Goal: Task Accomplishment & Management: Manage account settings

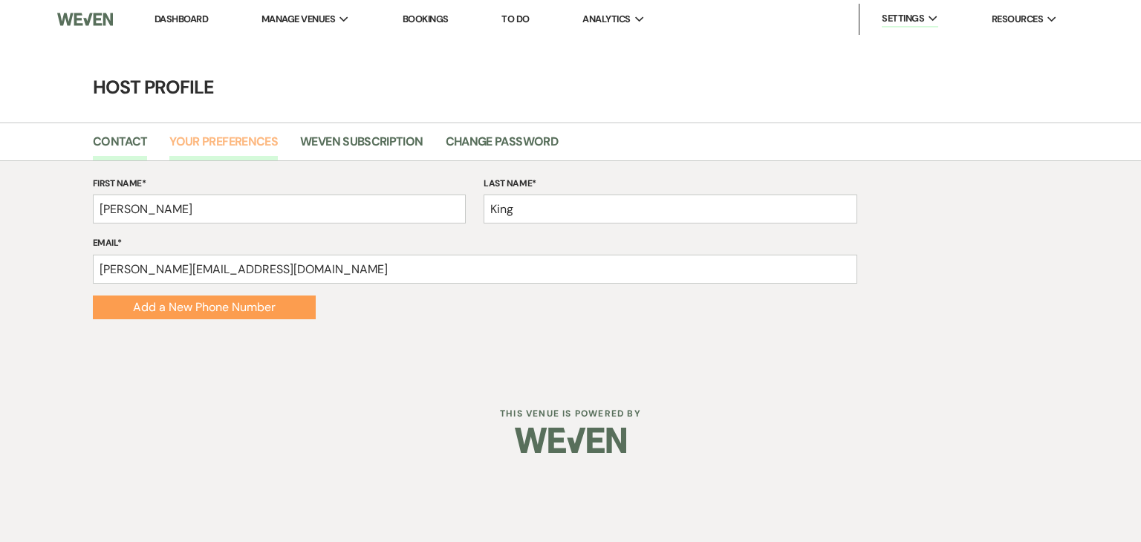
click at [250, 142] on link "Your Preferences" at bounding box center [223, 146] width 108 height 28
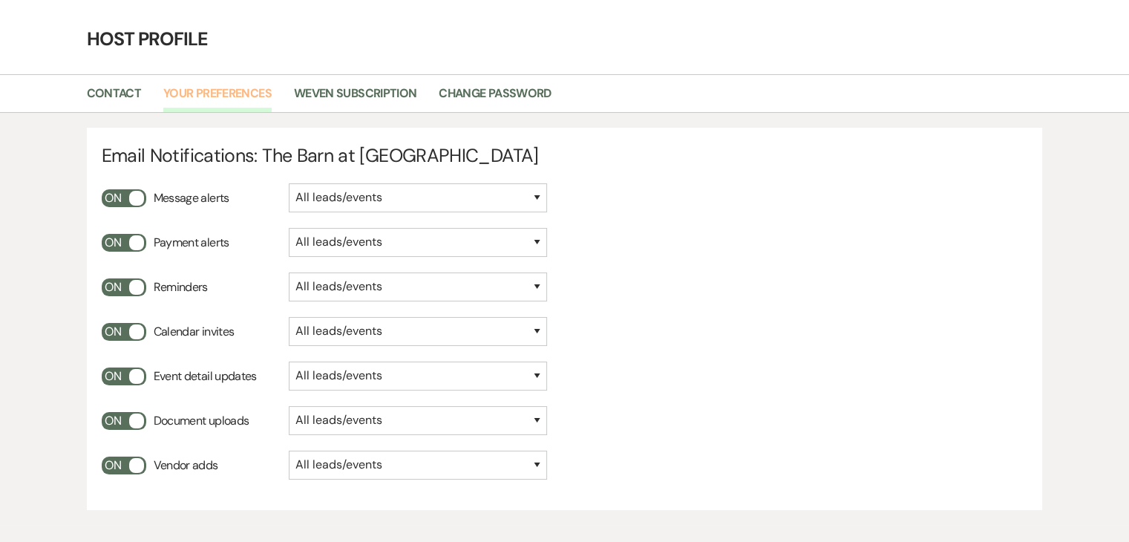
scroll to position [74, 0]
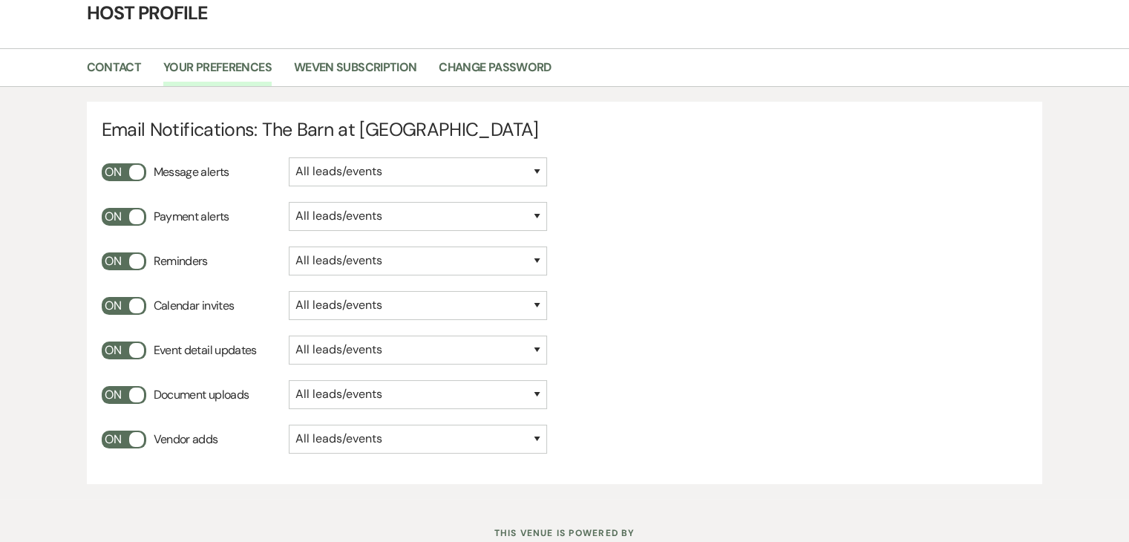
click at [137, 168] on button "On" at bounding box center [124, 172] width 45 height 18
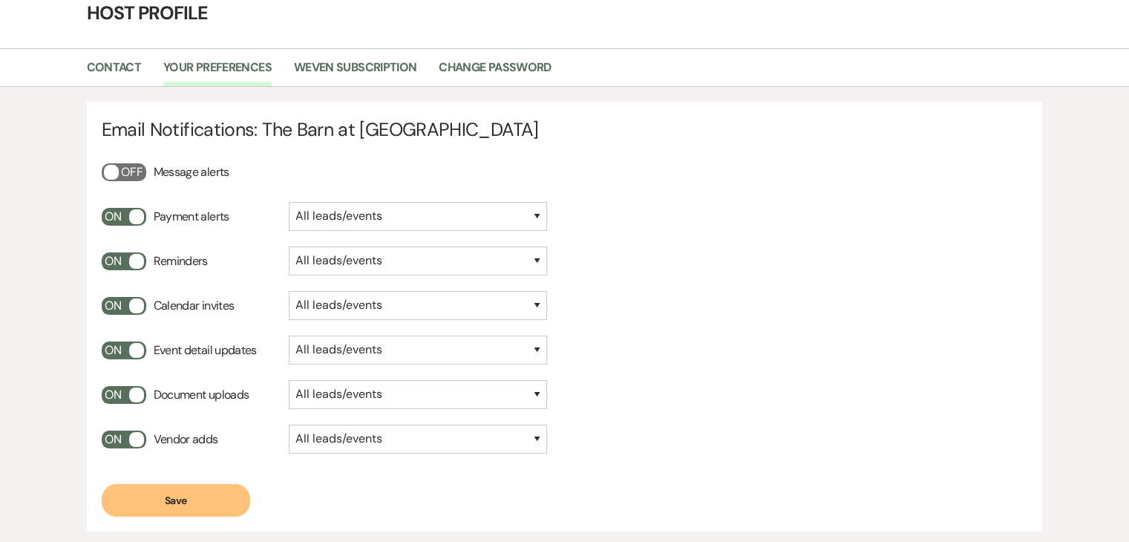
click at [133, 221] on button "On" at bounding box center [124, 217] width 45 height 18
click at [137, 261] on button "On" at bounding box center [124, 261] width 45 height 18
click at [139, 304] on button "On" at bounding box center [124, 306] width 45 height 18
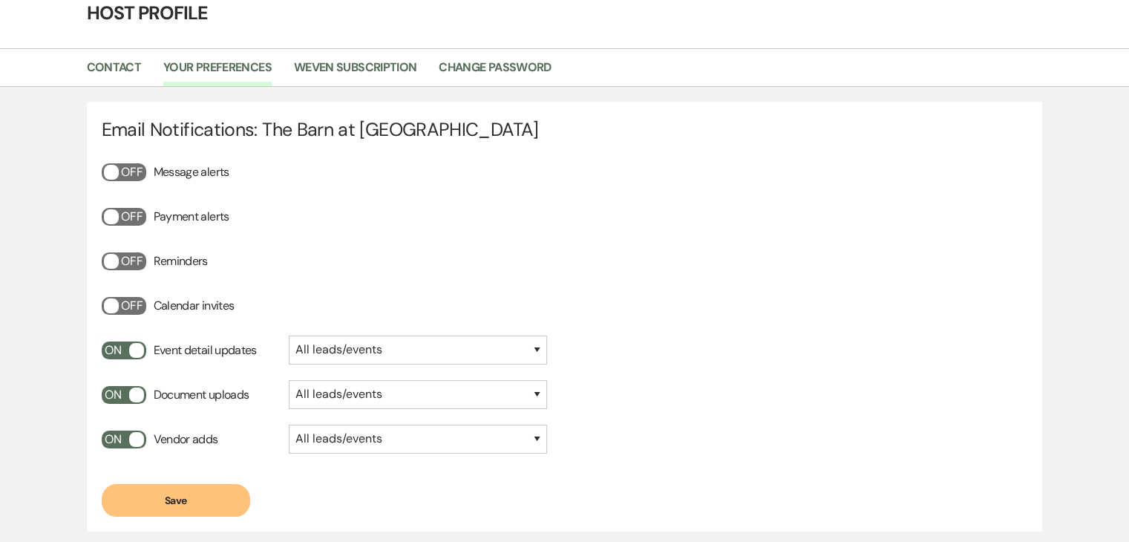
click at [140, 354] on button "On" at bounding box center [124, 351] width 45 height 18
drag, startPoint x: 137, startPoint y: 392, endPoint x: 136, endPoint y: 408, distance: 16.4
click at [136, 393] on button "On" at bounding box center [124, 395] width 45 height 18
click at [137, 443] on button "On" at bounding box center [124, 440] width 45 height 18
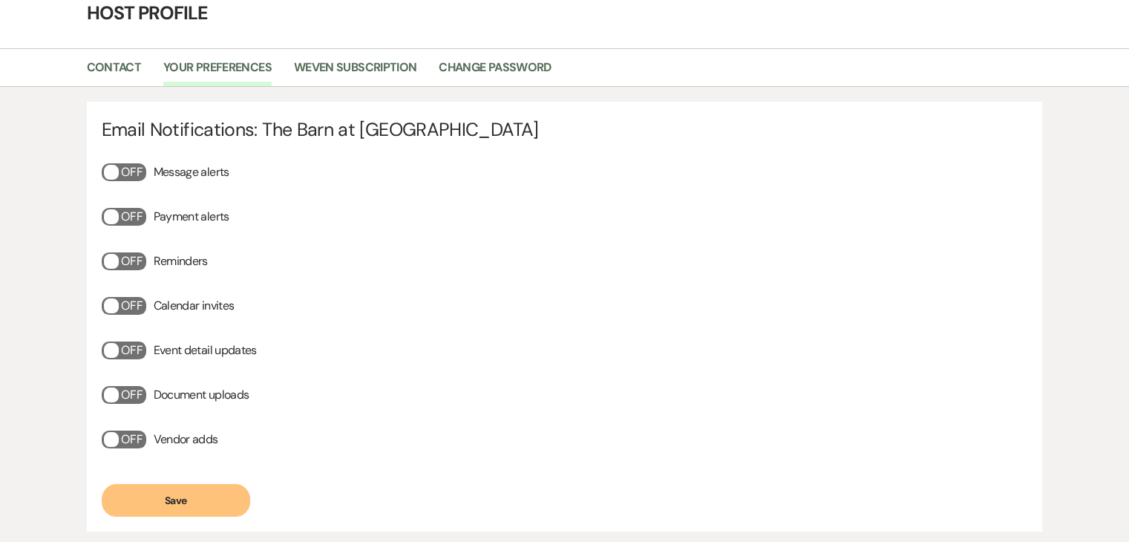
click at [175, 500] on button "Save" at bounding box center [176, 500] width 149 height 33
drag, startPoint x: 198, startPoint y: 499, endPoint x: 472, endPoint y: 480, distance: 275.4
click at [203, 496] on button "Save" at bounding box center [176, 500] width 149 height 33
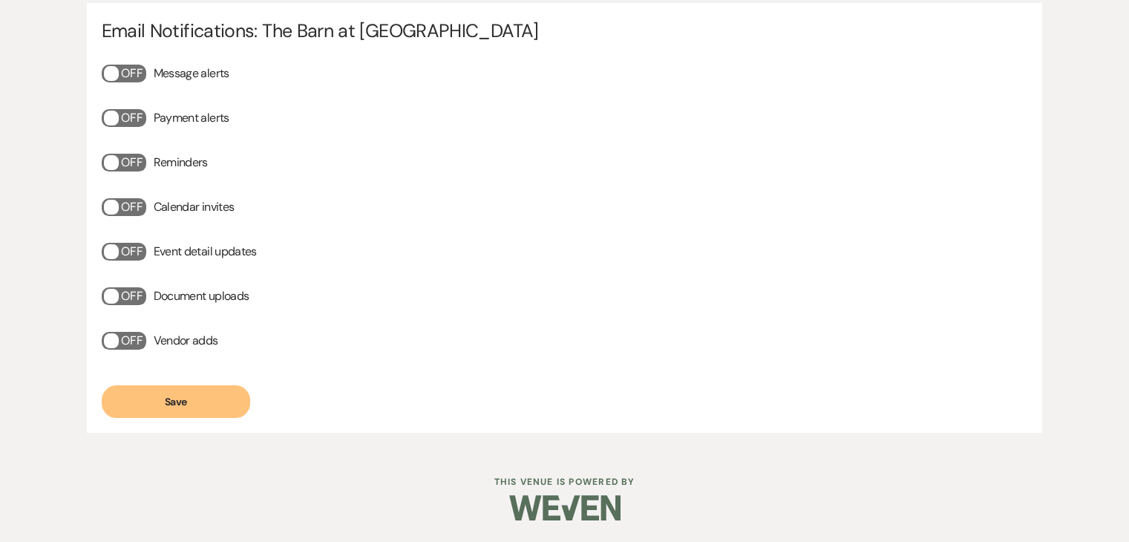
scroll to position [0, 0]
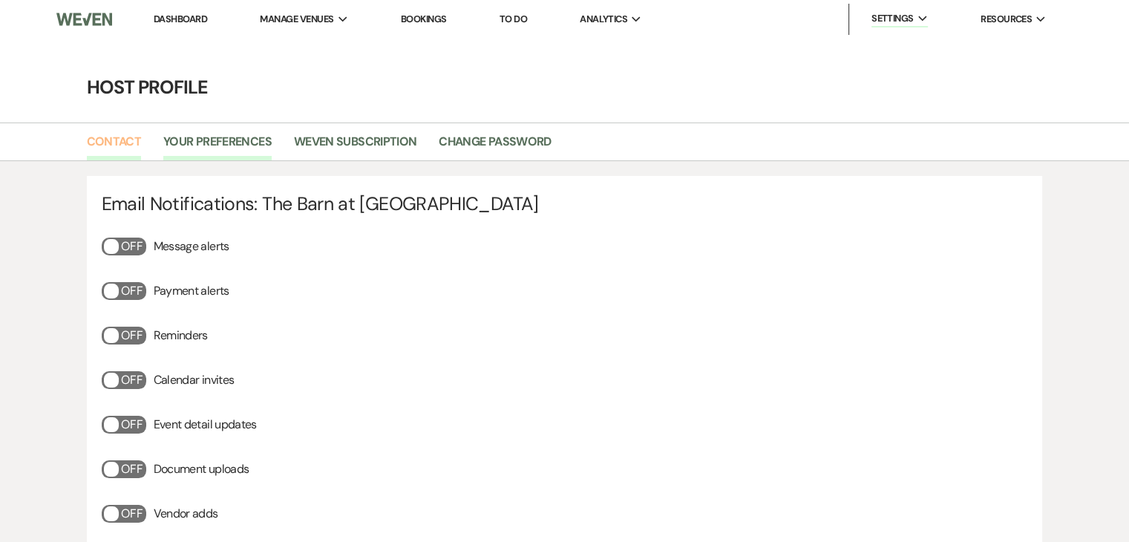
click at [117, 138] on link "Contact" at bounding box center [114, 146] width 55 height 28
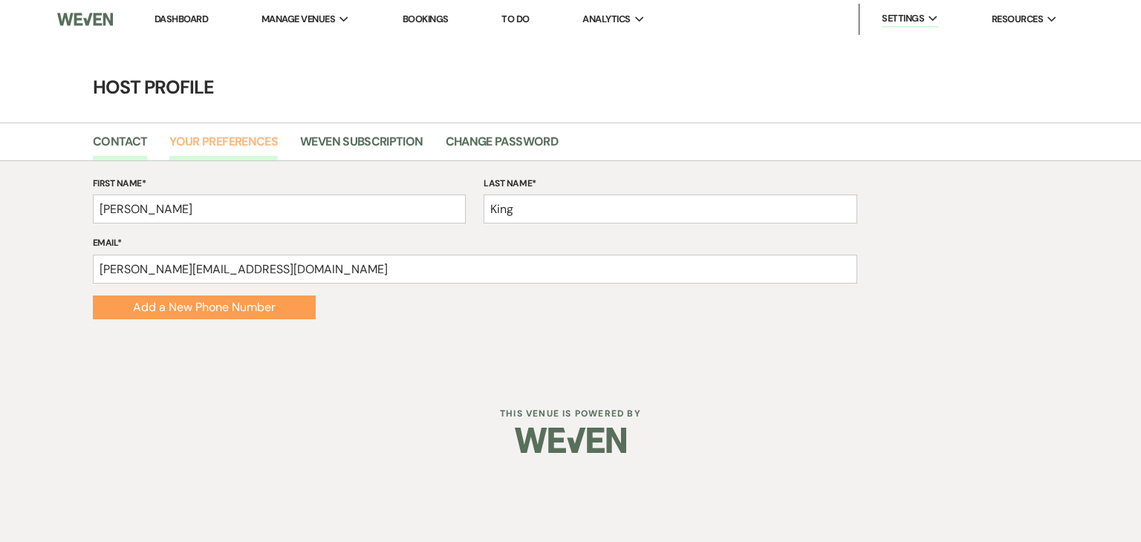
click at [202, 146] on link "Your Preferences" at bounding box center [223, 146] width 108 height 28
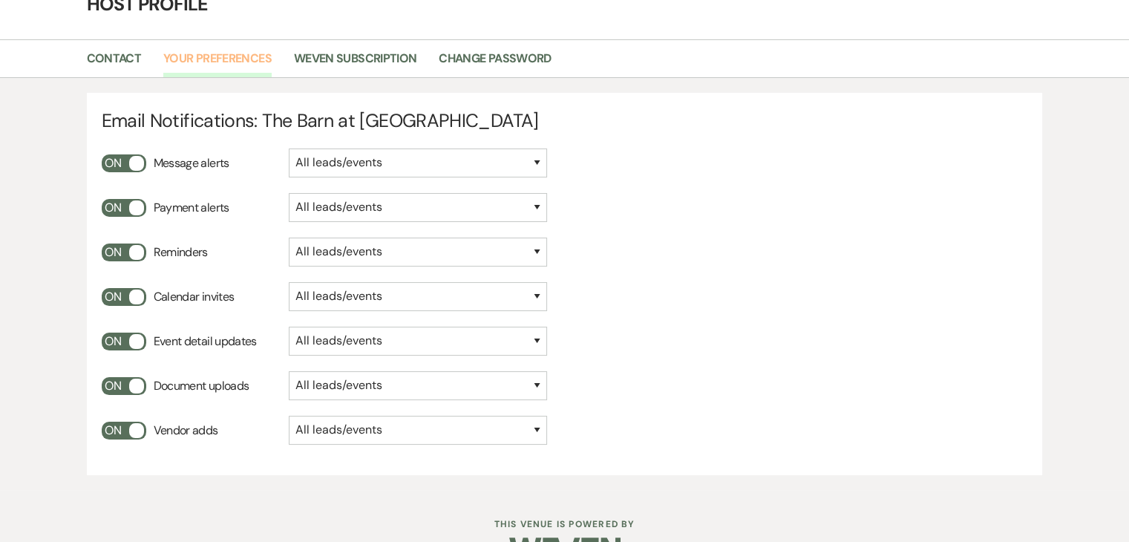
scroll to position [126, 0]
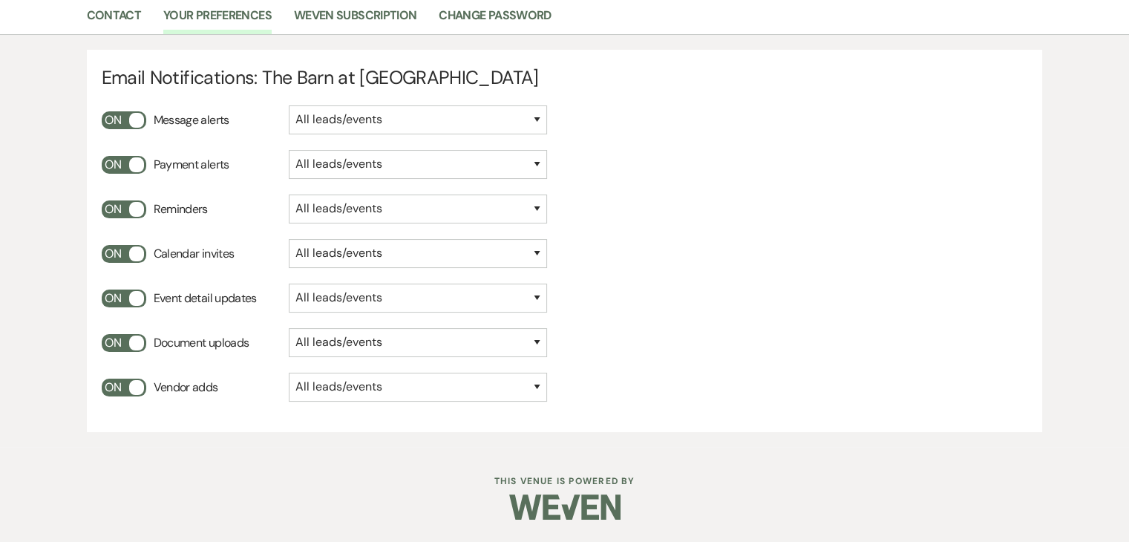
click at [131, 127] on button "On" at bounding box center [124, 120] width 45 height 18
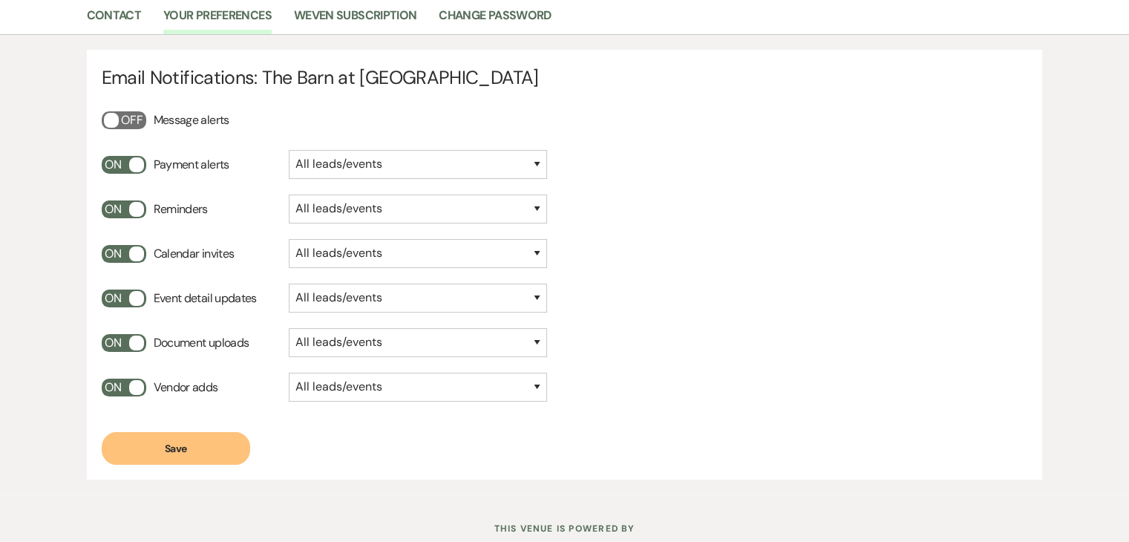
click at [134, 158] on button "On" at bounding box center [124, 165] width 45 height 18
click at [136, 215] on button "On" at bounding box center [124, 210] width 45 height 18
click at [140, 258] on button "On" at bounding box center [124, 254] width 45 height 18
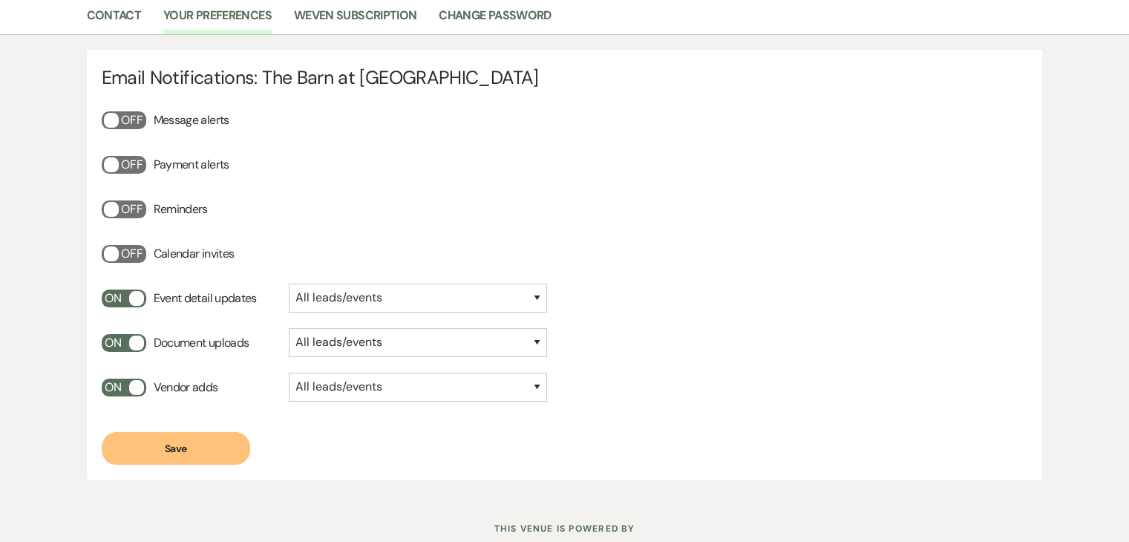
click at [139, 306] on button "On" at bounding box center [124, 299] width 45 height 18
click at [139, 338] on button "On" at bounding box center [124, 343] width 45 height 18
click at [143, 390] on button "On" at bounding box center [124, 388] width 45 height 18
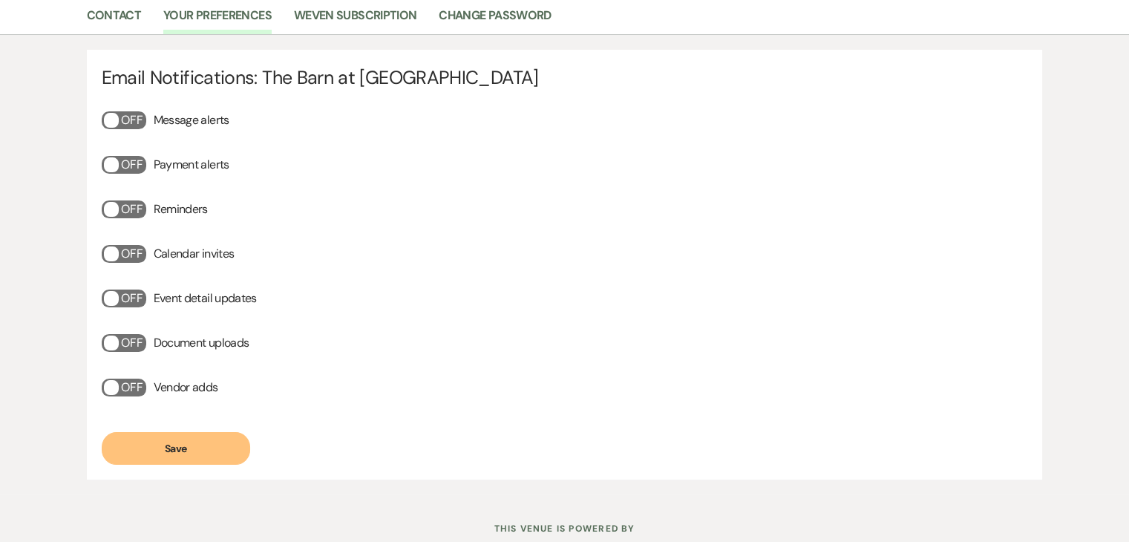
click at [151, 449] on button "Save" at bounding box center [176, 448] width 149 height 33
click at [141, 440] on button "Save" at bounding box center [176, 448] width 149 height 33
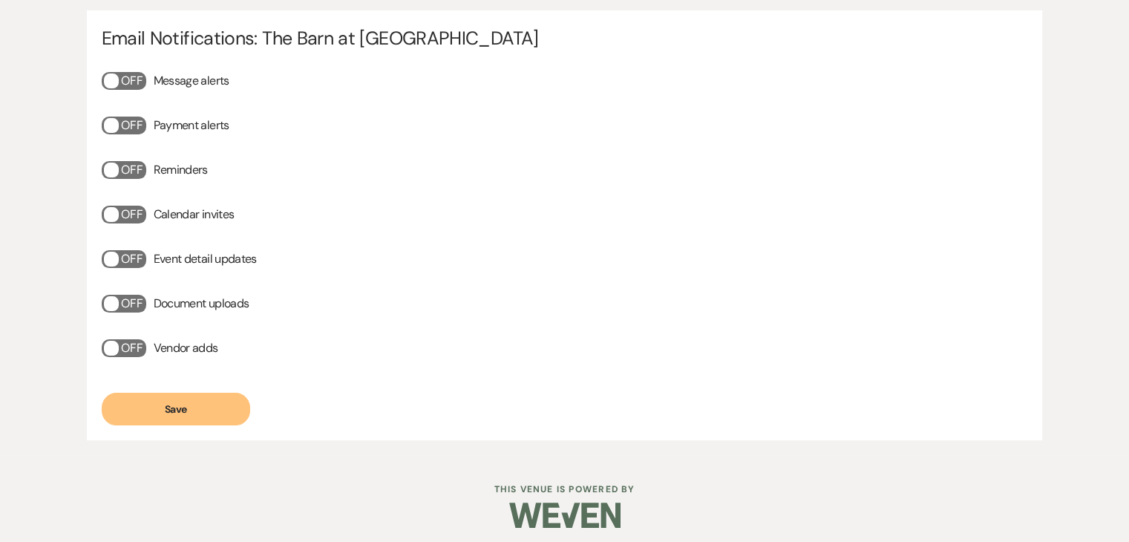
scroll to position [173, 0]
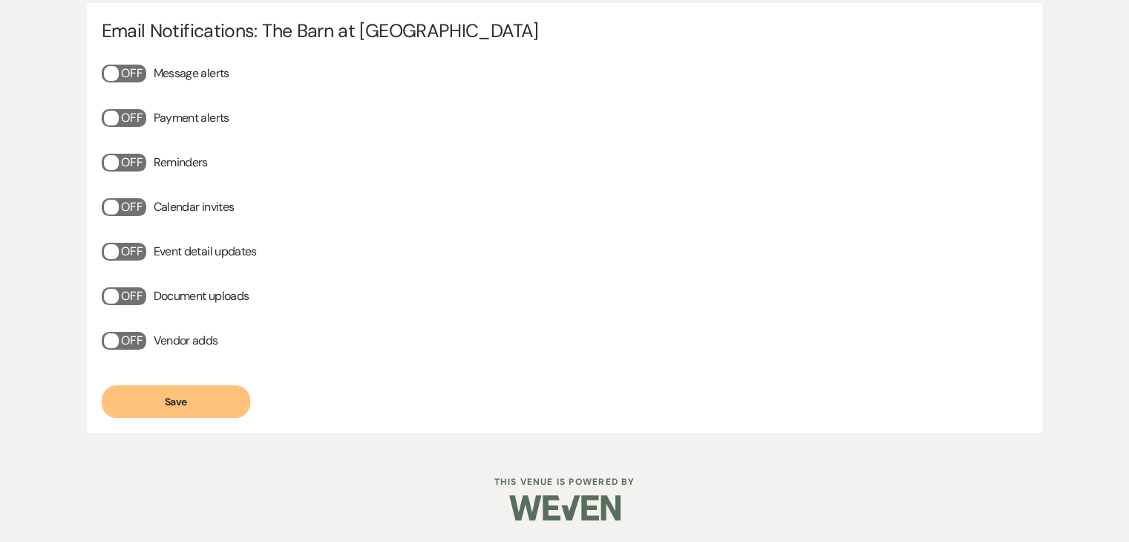
click at [168, 396] on button "Save" at bounding box center [176, 401] width 149 height 33
click at [155, 394] on button "Save" at bounding box center [176, 401] width 149 height 33
click at [151, 394] on button "Save" at bounding box center [176, 401] width 149 height 33
click at [184, 415] on button "Save" at bounding box center [176, 401] width 149 height 33
click at [221, 397] on button "Save" at bounding box center [176, 401] width 149 height 33
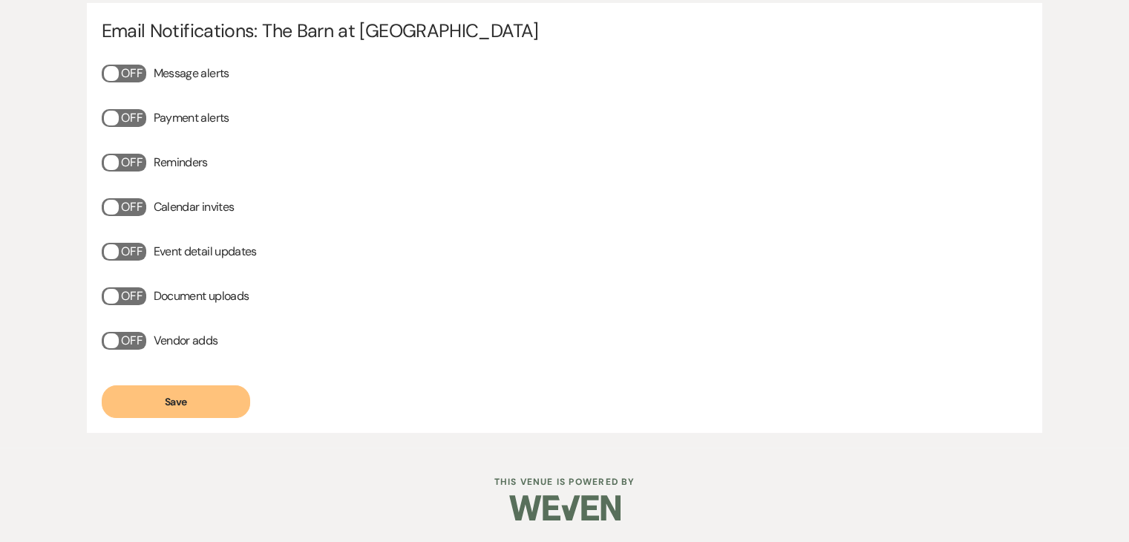
drag, startPoint x: 154, startPoint y: 387, endPoint x: 181, endPoint y: 387, distance: 27.5
click at [154, 387] on button "Save" at bounding box center [176, 401] width 149 height 33
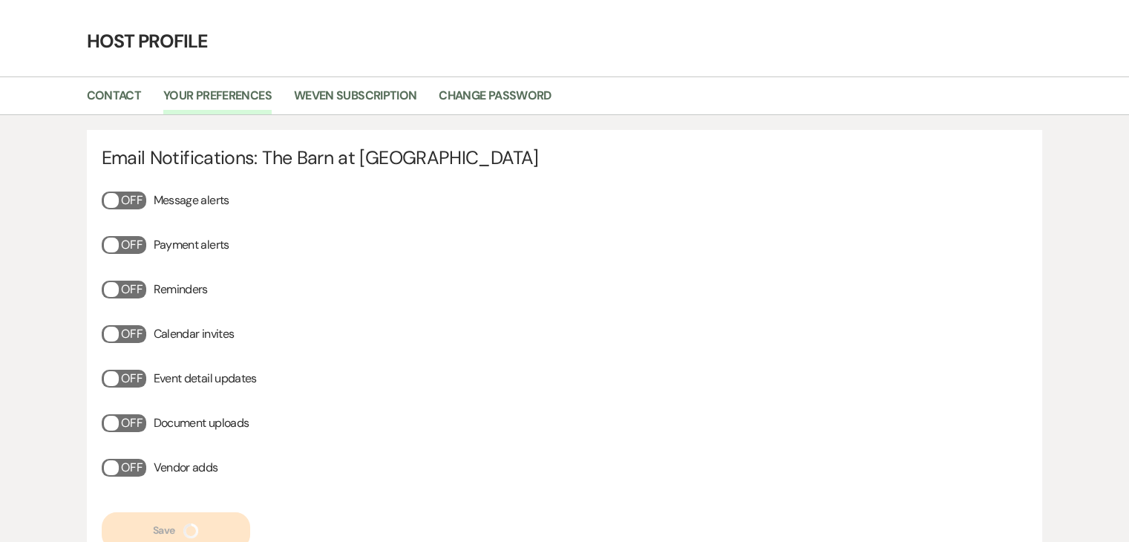
scroll to position [0, 0]
